Goal: Task Accomplishment & Management: Manage account settings

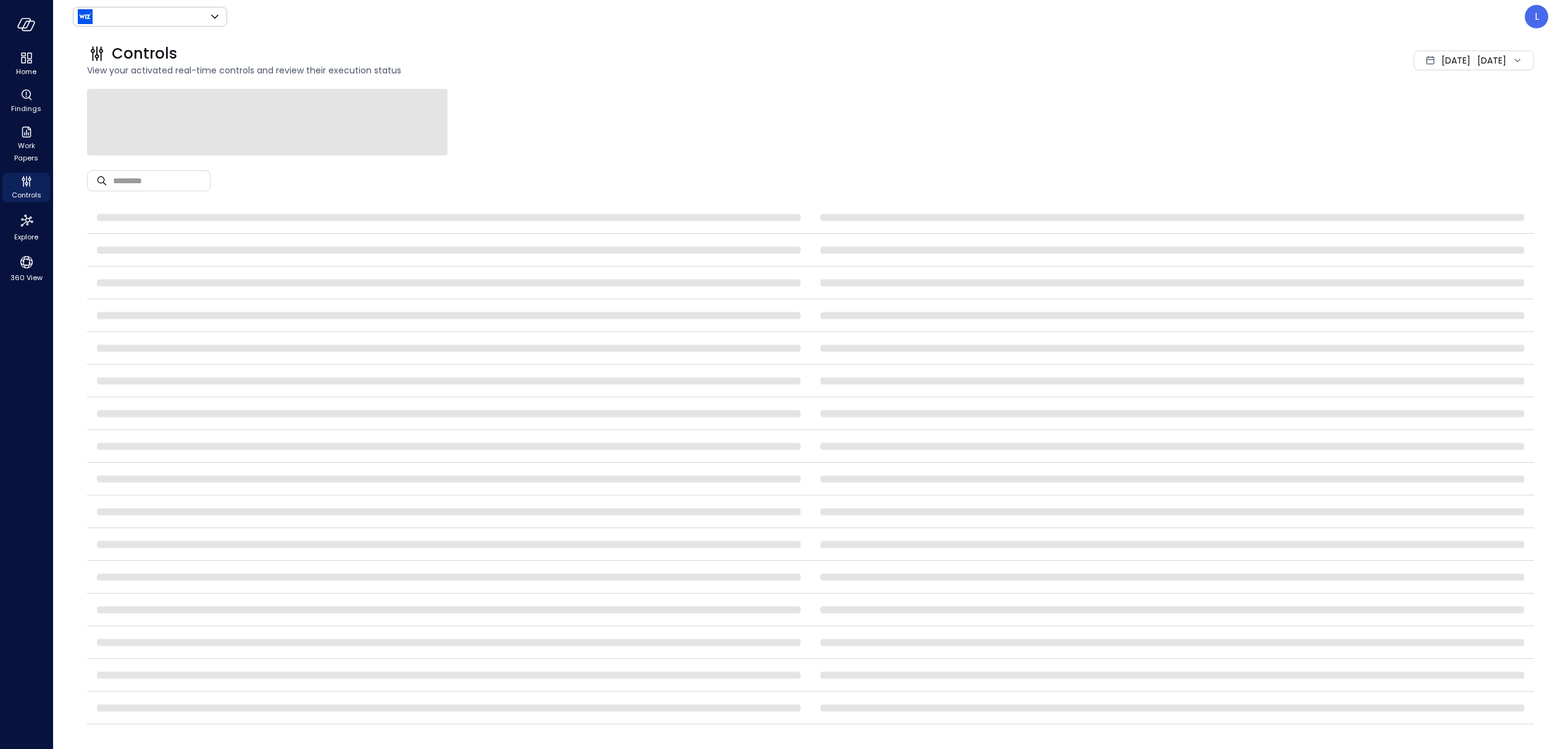
type input "******"
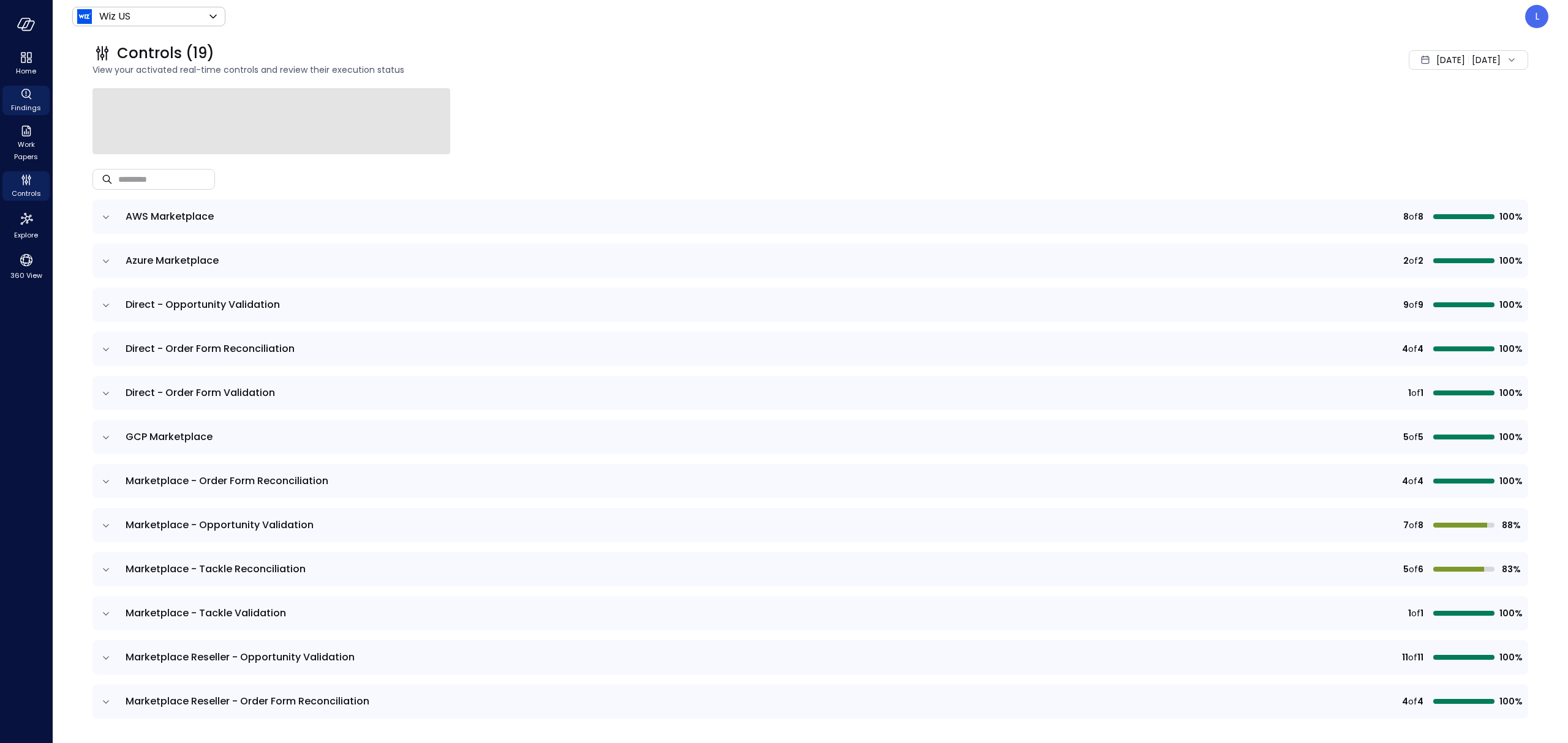
click at [20, 103] on span "Findings" at bounding box center [26, 107] width 30 height 12
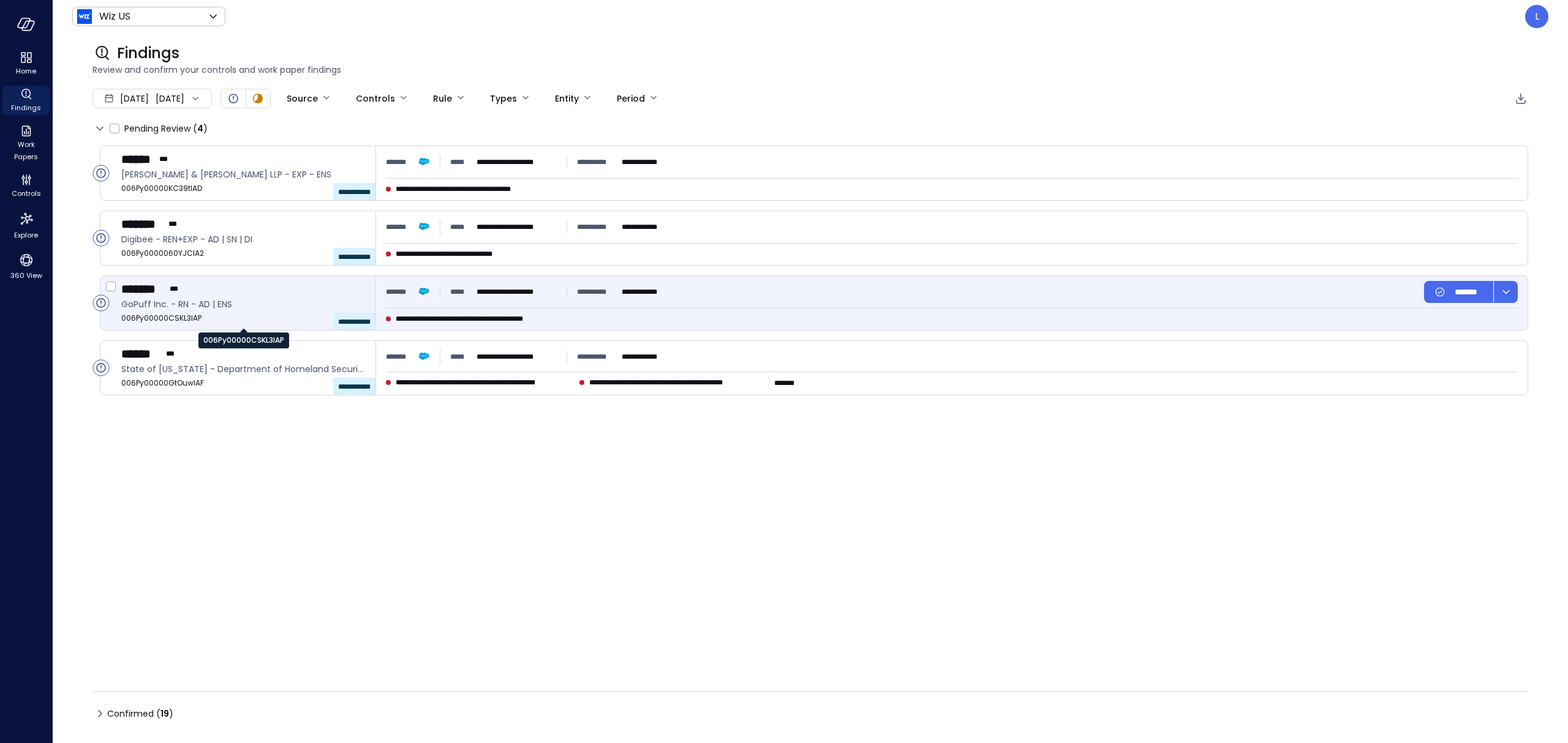
click at [165, 317] on span "006Py00000CSKL3IAP" at bounding box center [243, 318] width 245 height 12
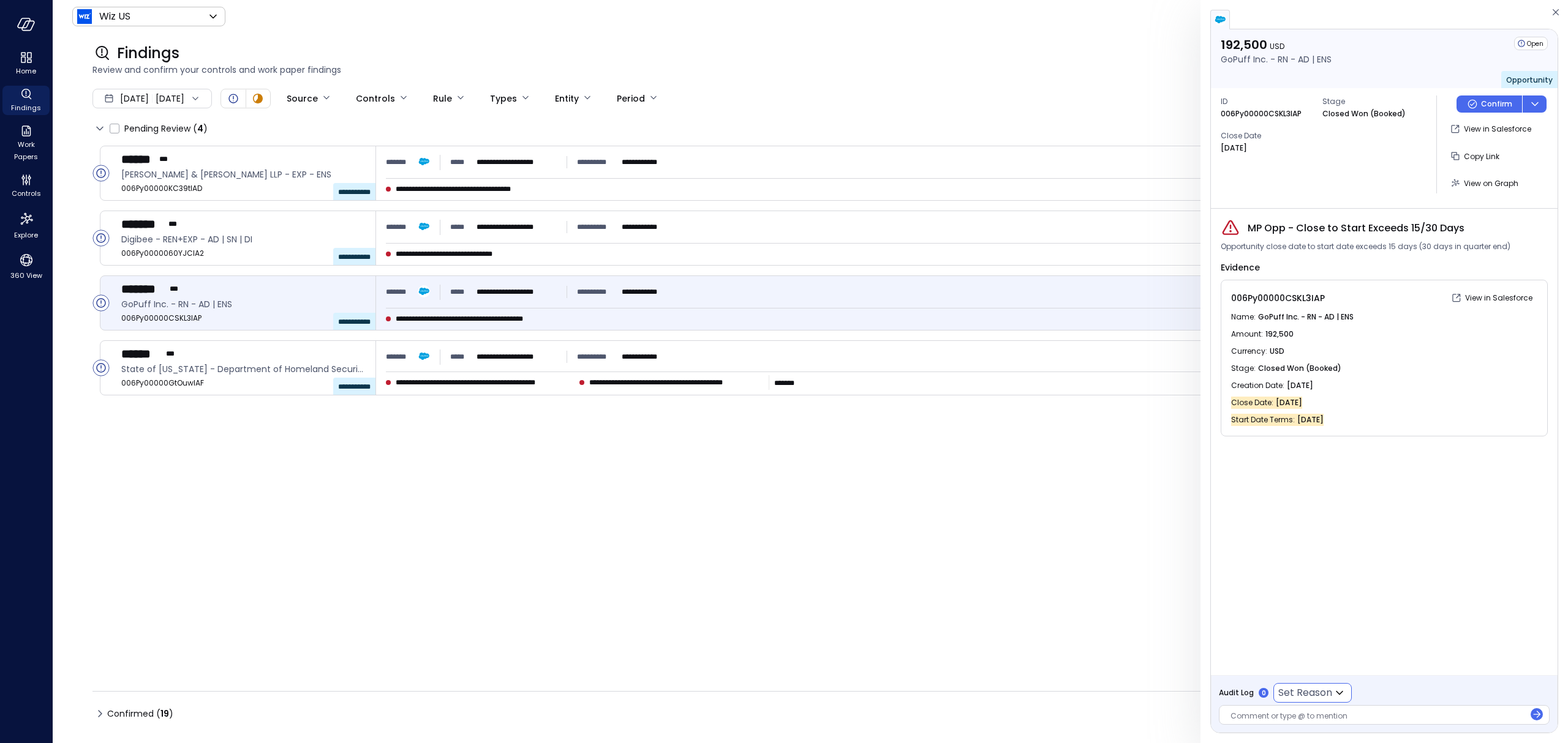
click at [1291, 691] on body "**********" at bounding box center [784, 371] width 1568 height 743
click at [1293, 716] on span "False Positive" at bounding box center [1363, 717] width 152 height 15
type input "**********"
click at [1281, 714] on div at bounding box center [1377, 717] width 294 height 13
click at [1532, 713] on icon "button" at bounding box center [1536, 714] width 12 height 12
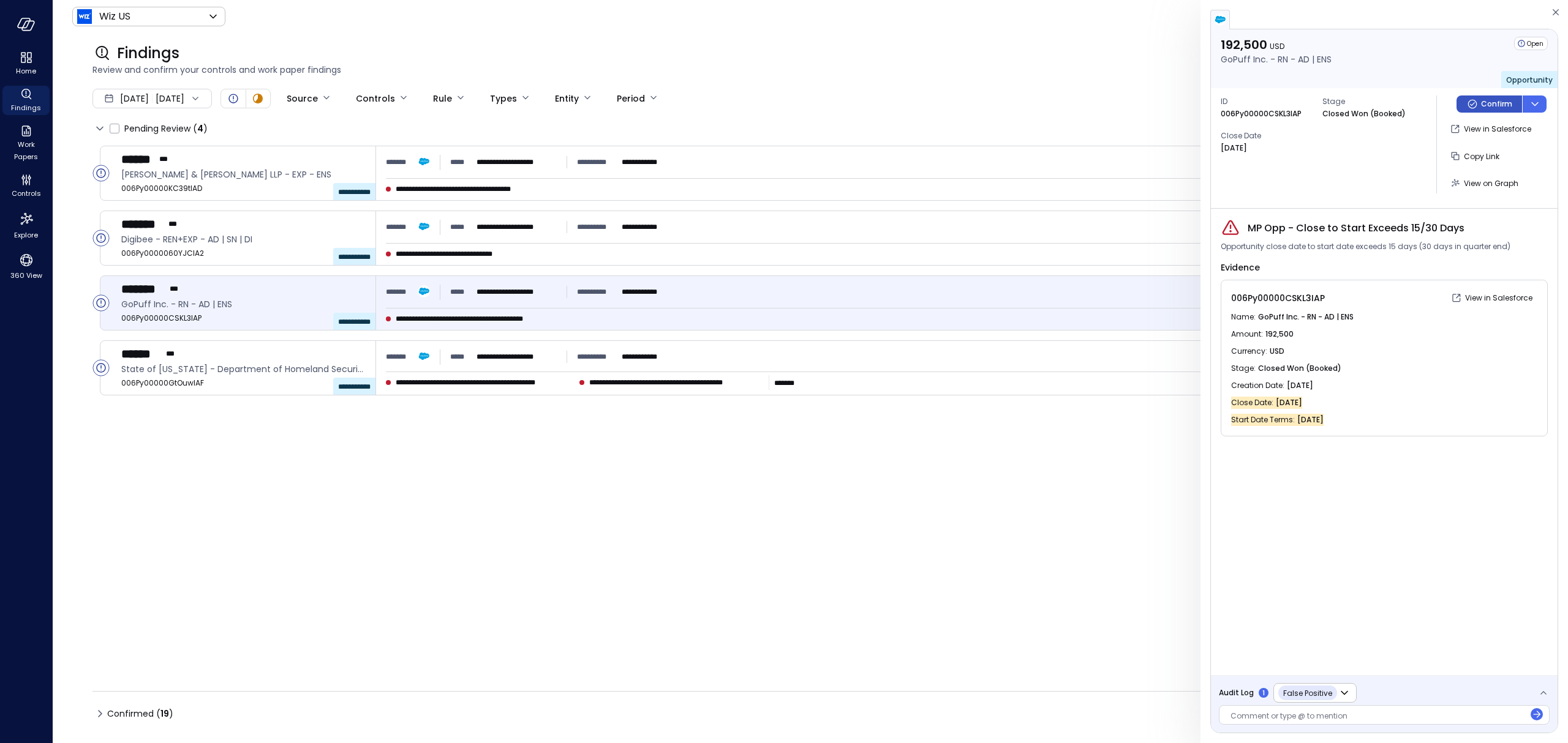
click at [1491, 103] on p "Confirm" at bounding box center [1497, 104] width 32 height 12
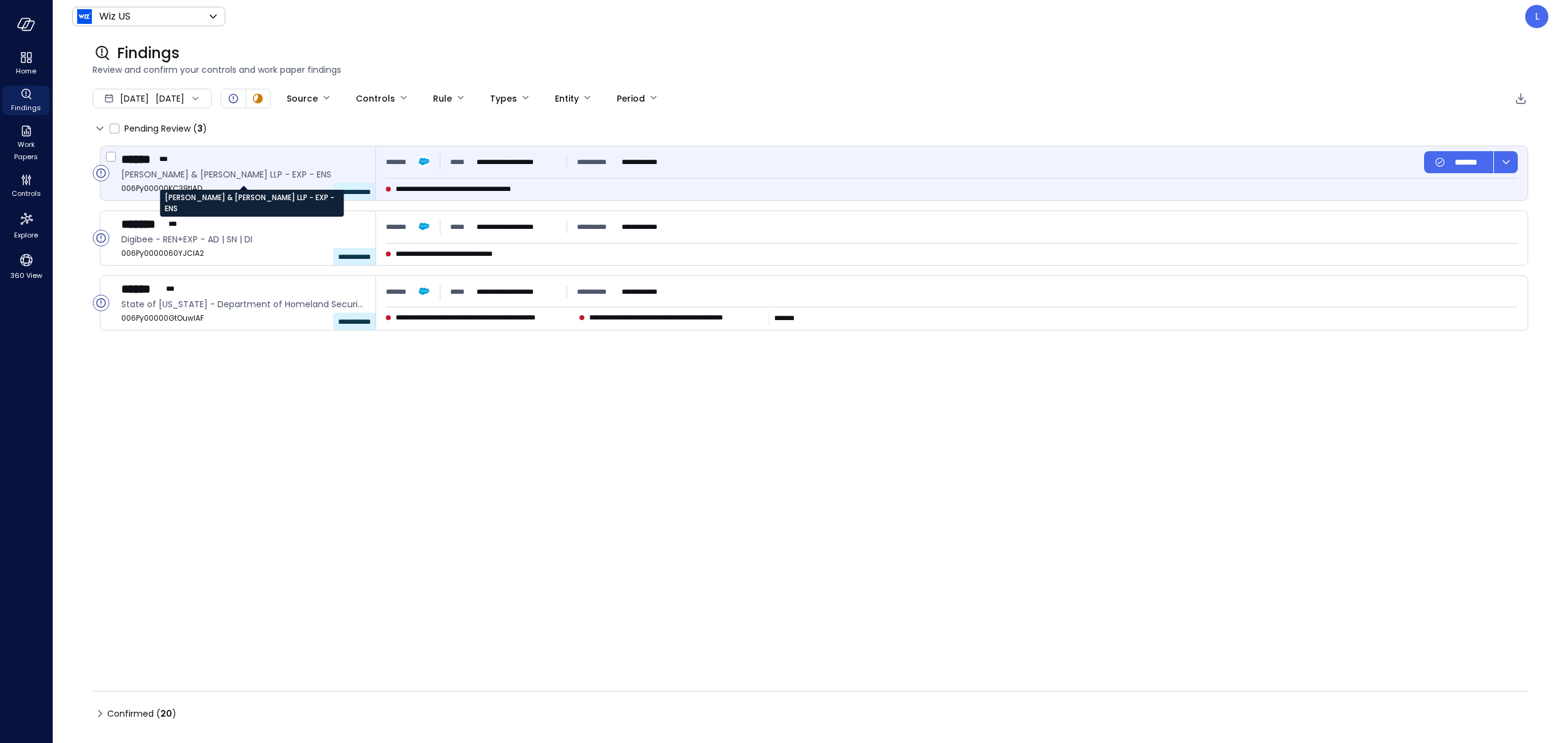
click at [302, 170] on span "[PERSON_NAME] & [PERSON_NAME] LLP - EXP - ENS" at bounding box center [243, 174] width 245 height 13
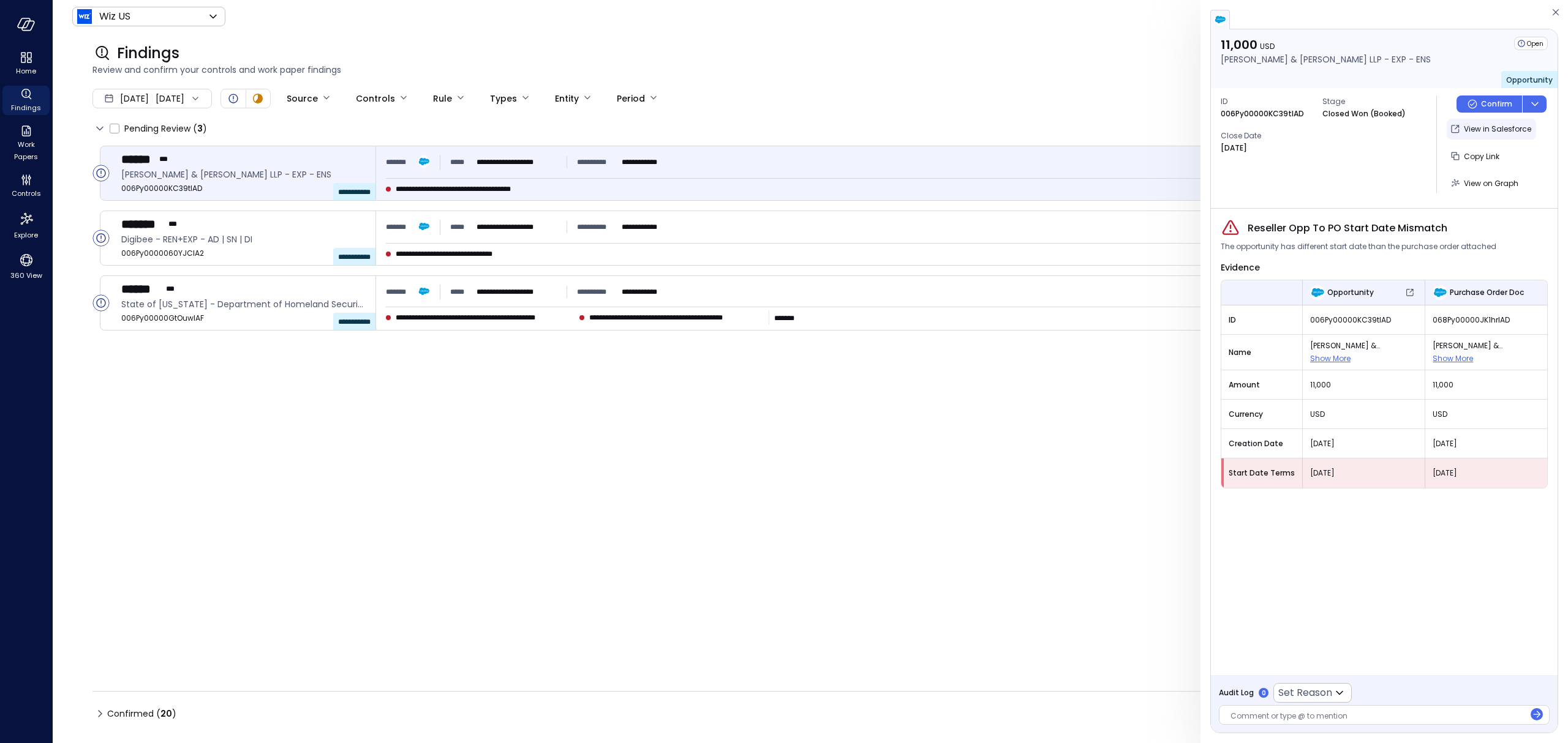
click at [1476, 129] on p "View in Salesforce" at bounding box center [1497, 129] width 67 height 12
click at [1328, 691] on body "**********" at bounding box center [784, 371] width 1568 height 743
click at [1302, 713] on span "False Positive" at bounding box center [1363, 717] width 152 height 15
type input "**********"
click at [1282, 716] on div at bounding box center [1377, 717] width 294 height 13
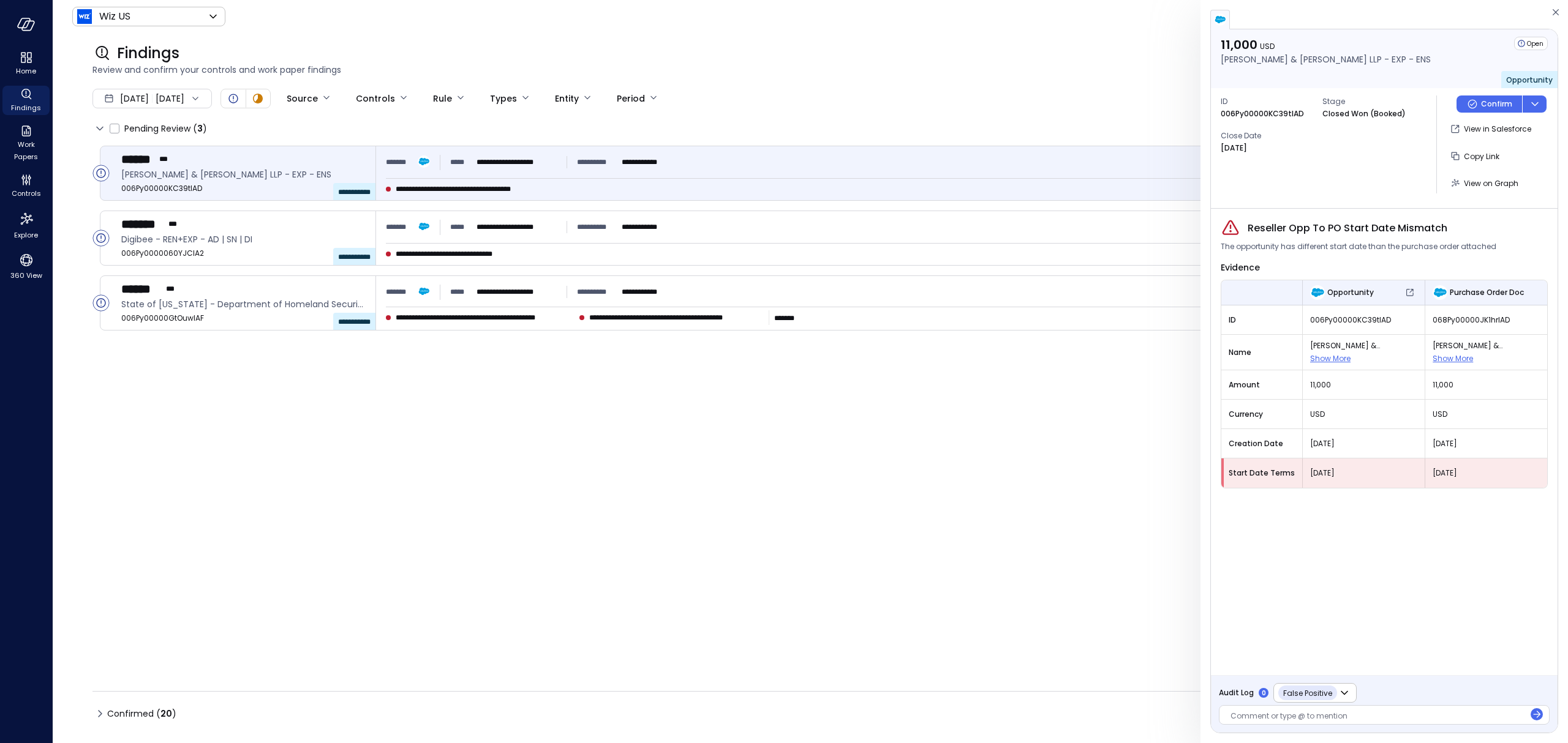
click at [1357, 716] on div at bounding box center [1377, 717] width 294 height 13
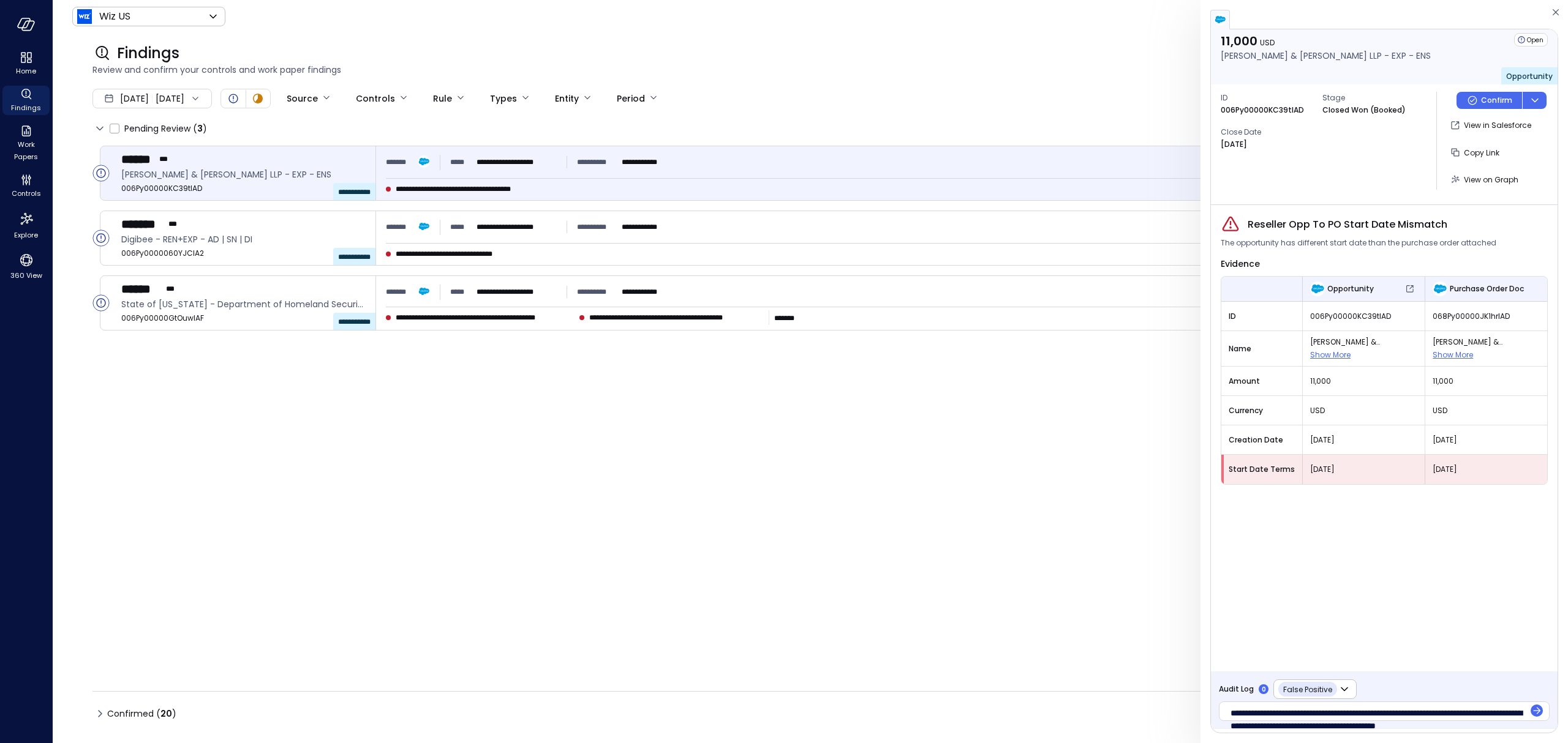
click at [1534, 704] on icon "button" at bounding box center [1536, 710] width 12 height 12
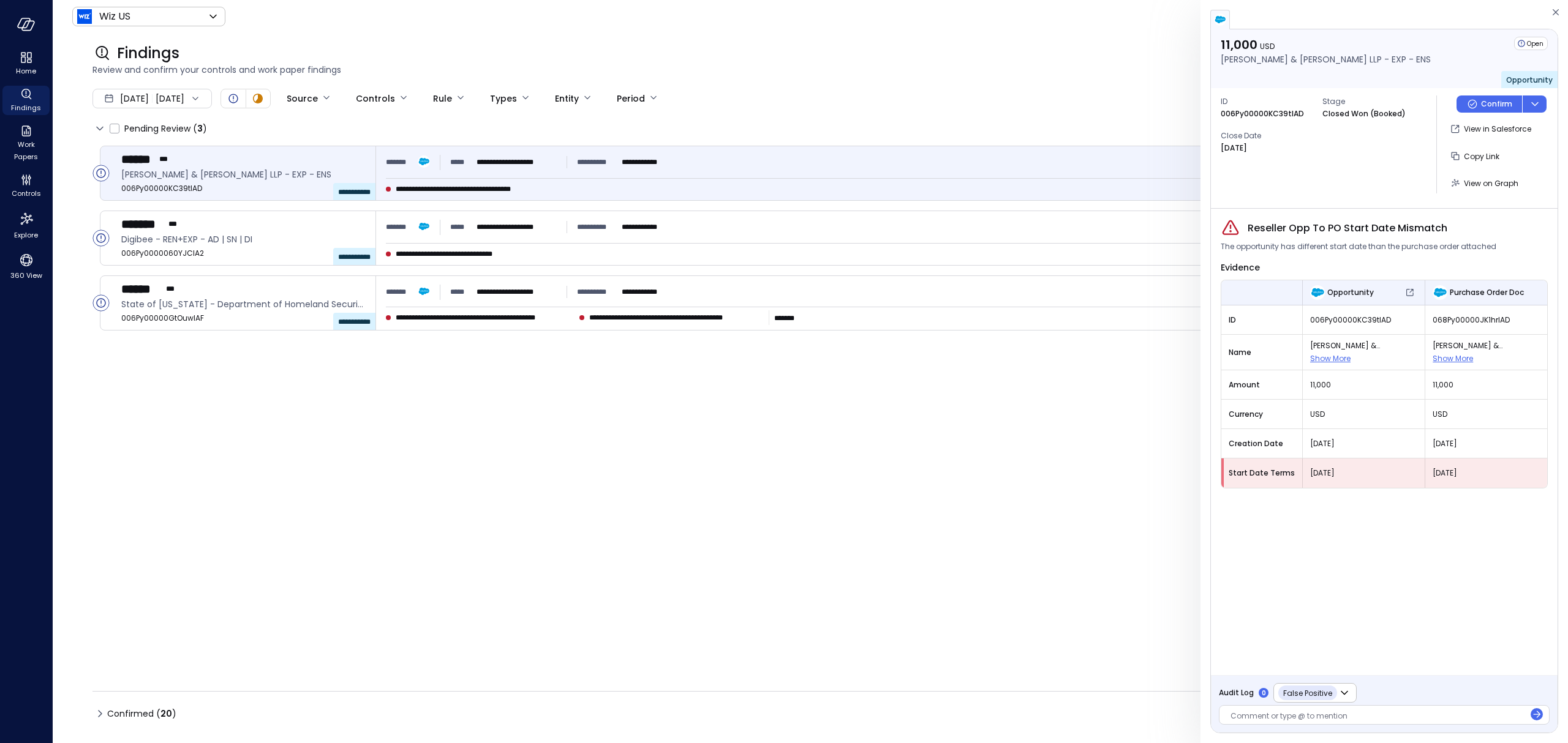
scroll to position [0, 0]
click at [1485, 105] on p "Confirm" at bounding box center [1497, 104] width 32 height 12
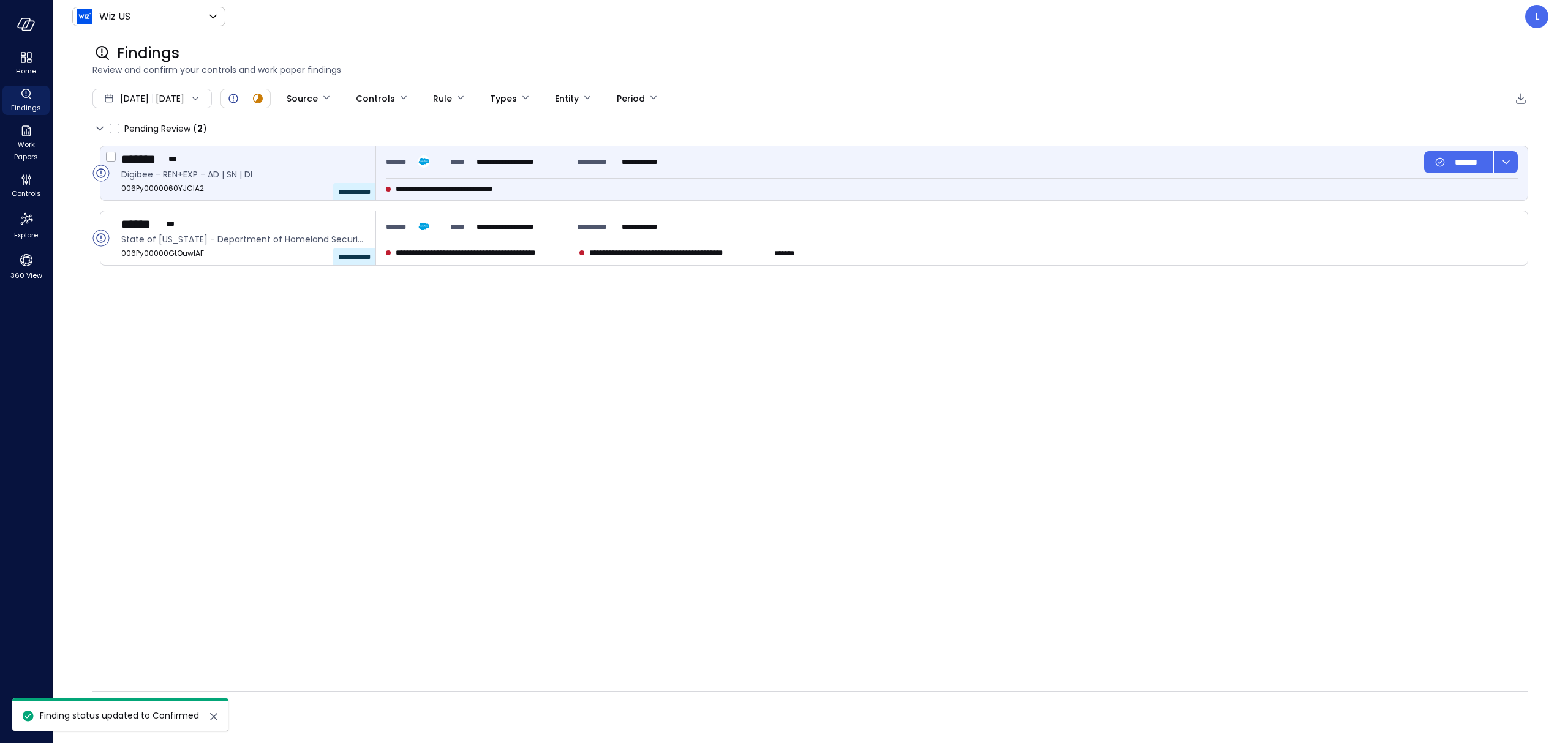
click at [282, 160] on div "******* ***" at bounding box center [243, 159] width 245 height 16
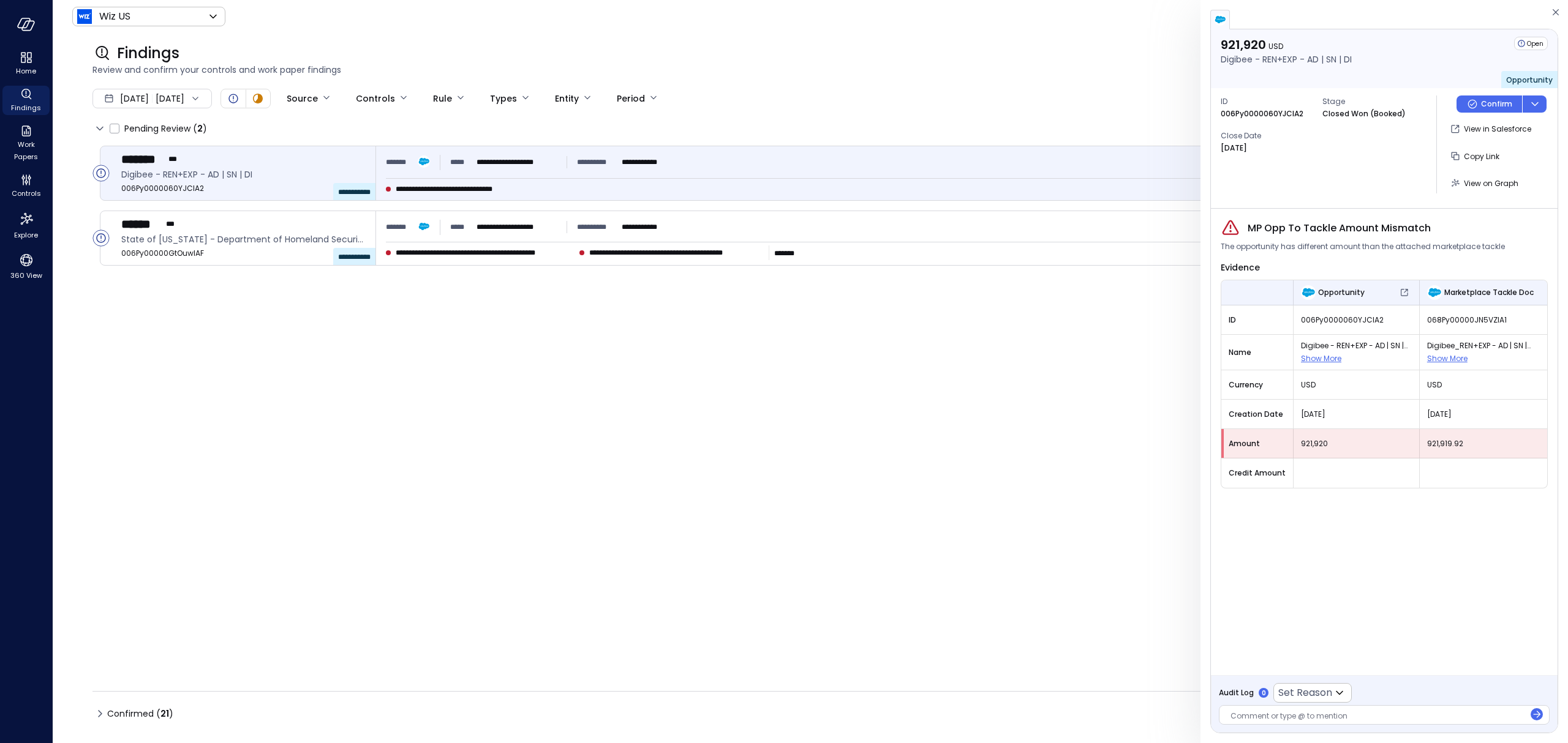
click at [1284, 715] on div "921,920 USD Digibee - REN+EXP - AD | SN | DI Open Opportunity ID 006Py0000060YJ…" at bounding box center [1384, 381] width 347 height 703
click at [1447, 720] on div at bounding box center [1377, 717] width 294 height 13
click at [1424, 716] on div at bounding box center [1377, 717] width 294 height 13
click at [1540, 713] on icon "button" at bounding box center [1536, 711] width 12 height 12
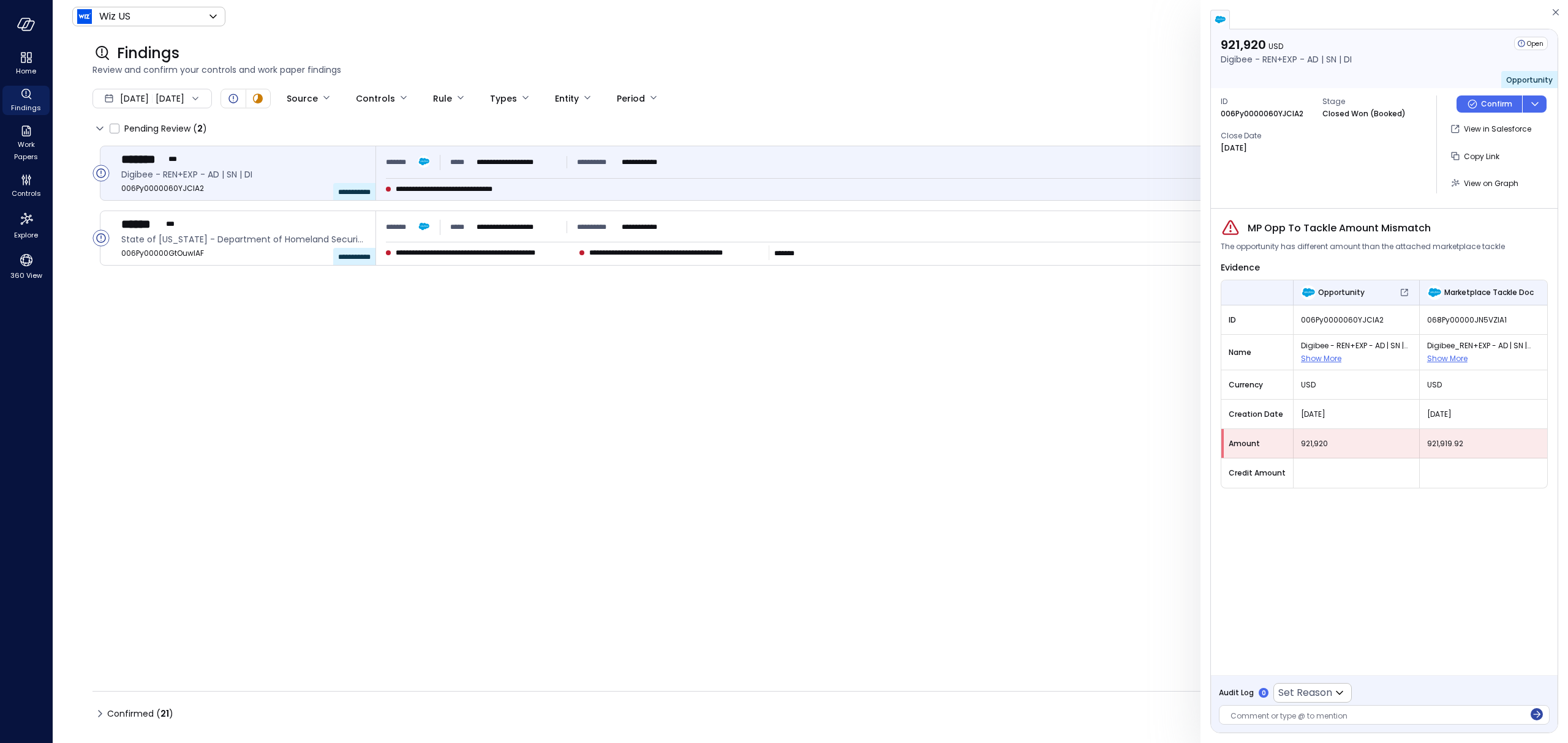
scroll to position [0, 0]
click at [1478, 100] on button "Confirm" at bounding box center [1490, 104] width 66 height 17
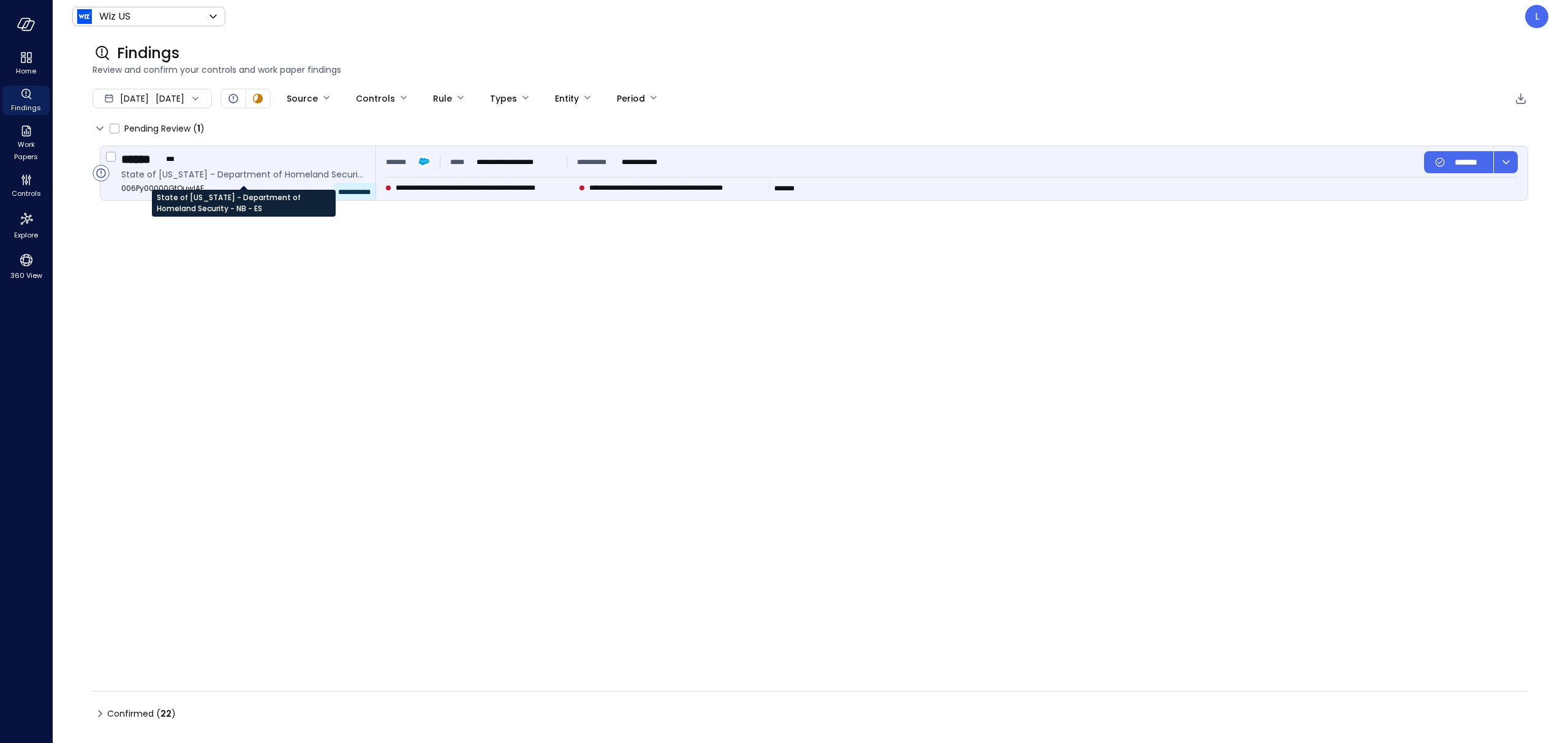
click at [258, 168] on span "State of [US_STATE] - Department of Homeland Security - NB - ES" at bounding box center [243, 174] width 245 height 13
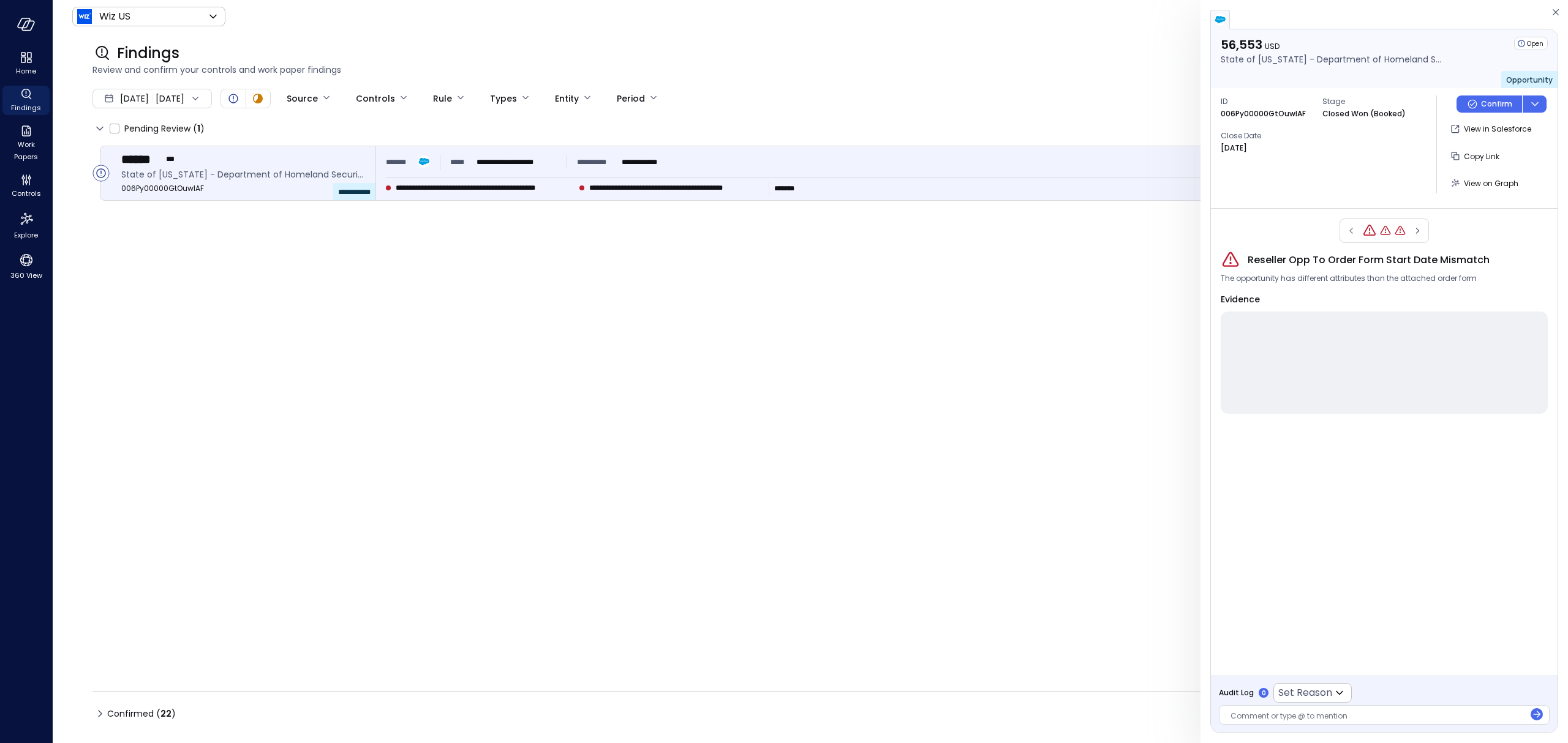
click at [1258, 301] on span "Evidence" at bounding box center [1240, 299] width 39 height 12
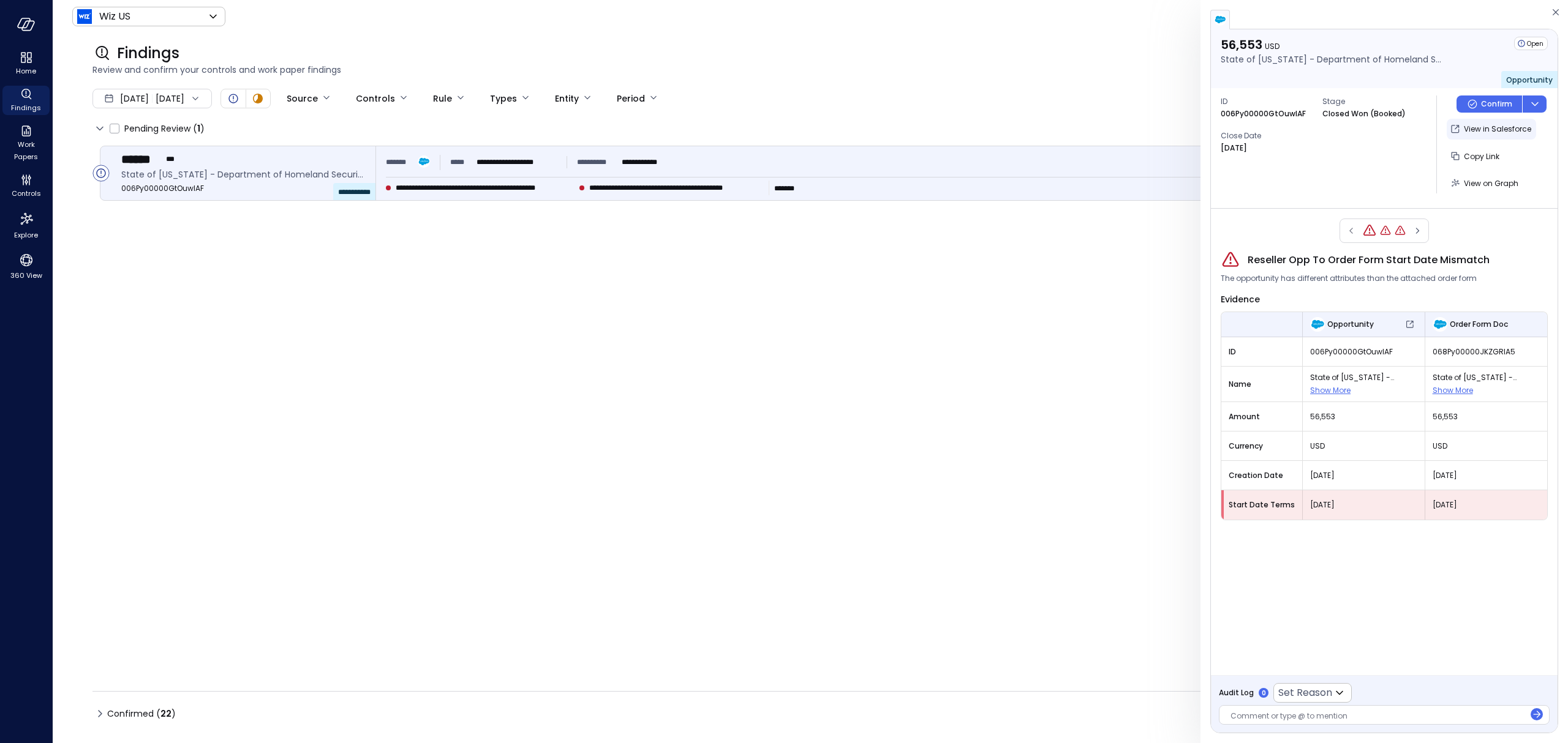
drag, startPoint x: 1468, startPoint y: 130, endPoint x: 1458, endPoint y: 128, distance: 10.2
click at [1468, 130] on p "View in Salesforce" at bounding box center [1497, 129] width 67 height 12
click at [1298, 718] on div at bounding box center [1377, 717] width 294 height 13
click at [1535, 708] on icon "button" at bounding box center [1536, 711] width 12 height 12
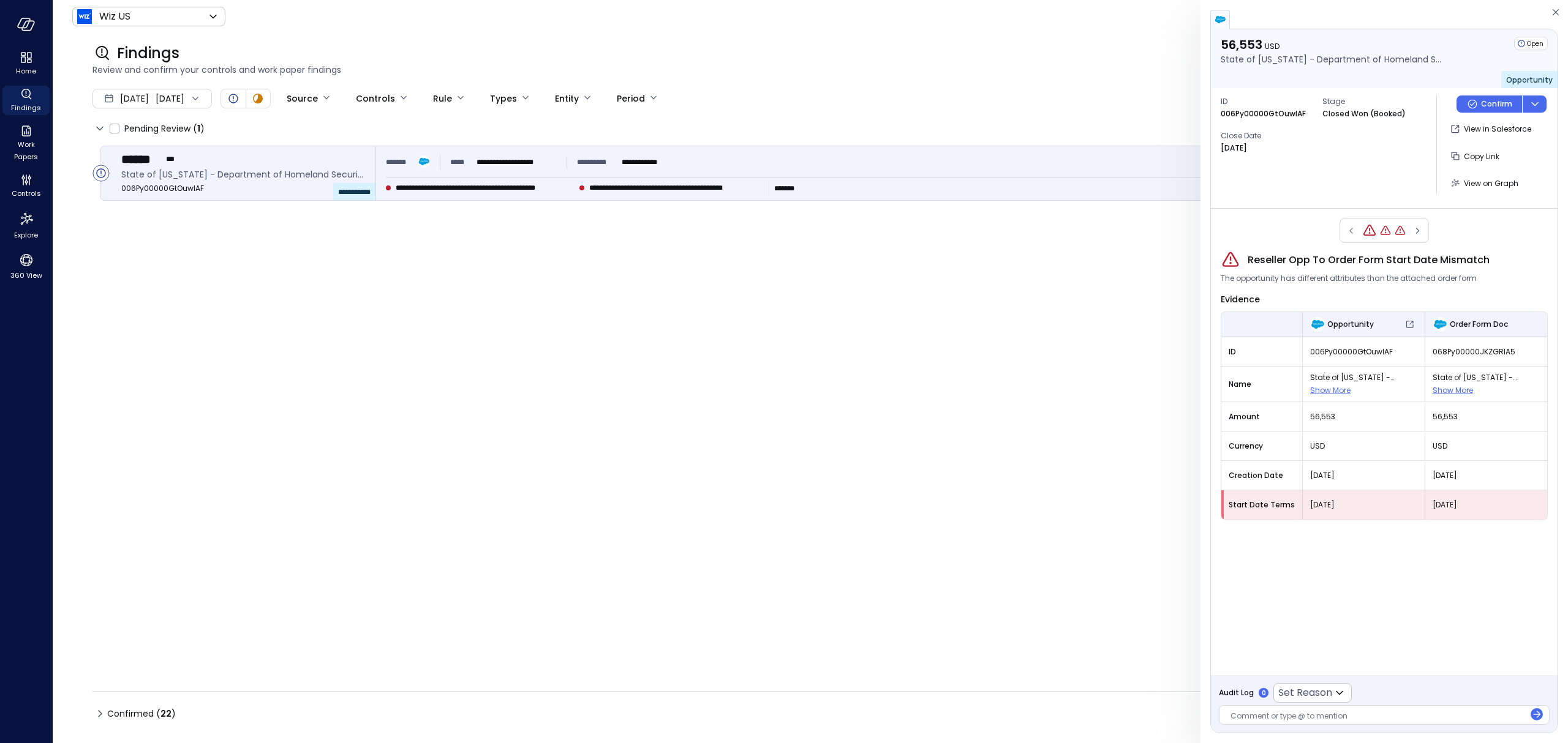
scroll to position [0, 0]
click at [1480, 104] on button "Confirm" at bounding box center [1490, 104] width 66 height 17
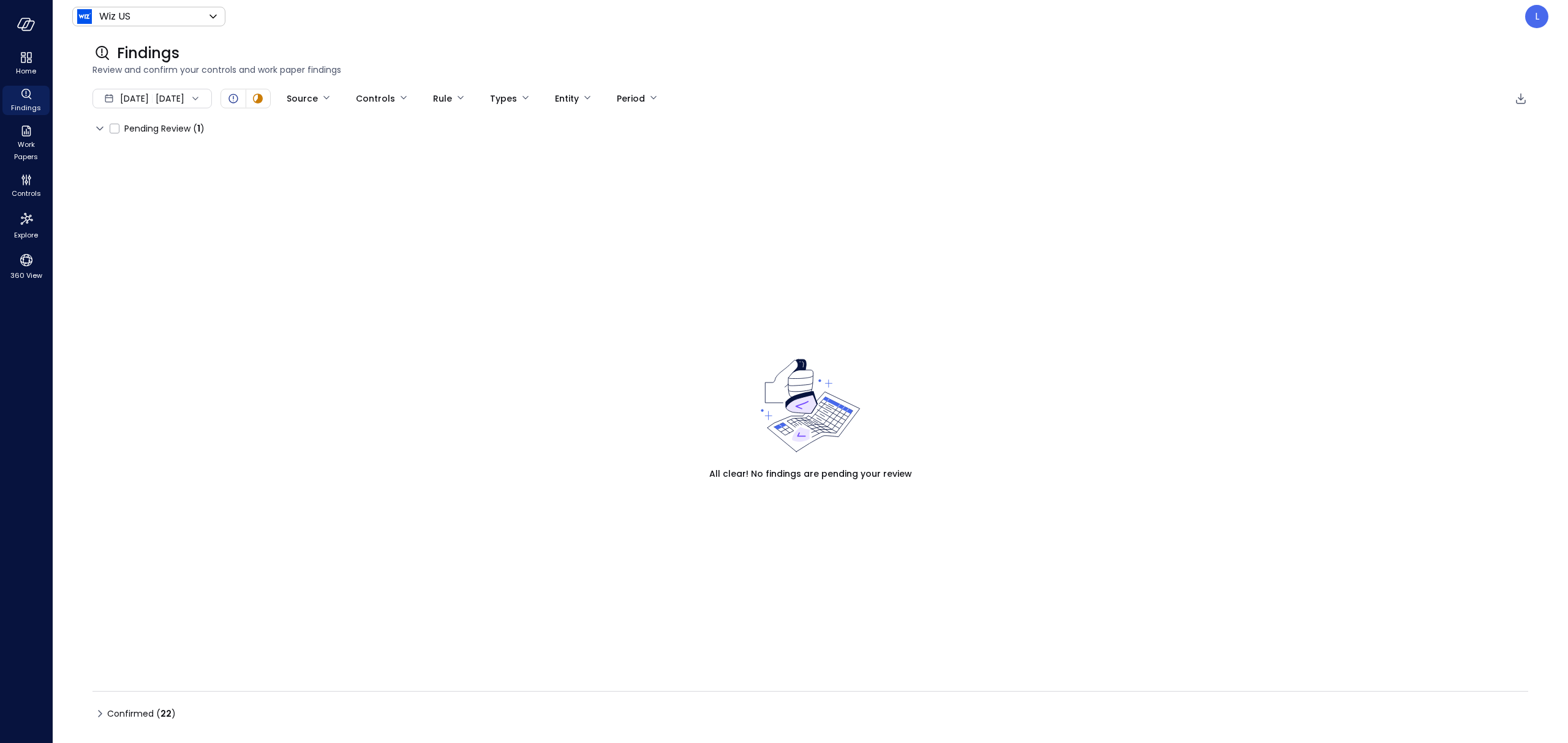
click at [104, 125] on icon at bounding box center [99, 128] width 15 height 15
click at [99, 125] on icon at bounding box center [99, 128] width 15 height 15
drag, startPoint x: 160, startPoint y: 127, endPoint x: 123, endPoint y: 131, distance: 37.2
click at [160, 128] on span "Pending Review ( 1 )" at bounding box center [164, 129] width 81 height 20
click at [114, 129] on span "Pending Review ( 0 )" at bounding box center [149, 129] width 83 height 20
